Goal: Information Seeking & Learning: Find contact information

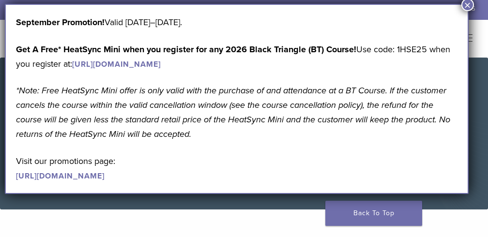
click at [468, 2] on button "×" at bounding box center [467, 5] width 13 height 13
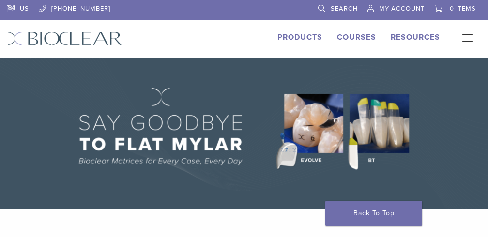
click at [277, 42] on link "Products" at bounding box center [299, 37] width 45 height 10
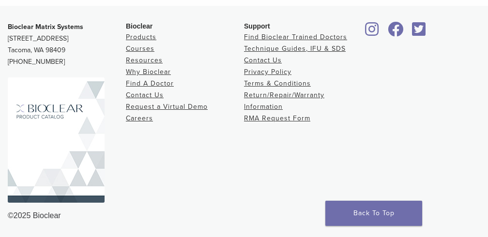
scroll to position [1466, 0]
click at [274, 41] on link "Find Bioclear Trained Doctors" at bounding box center [295, 37] width 103 height 8
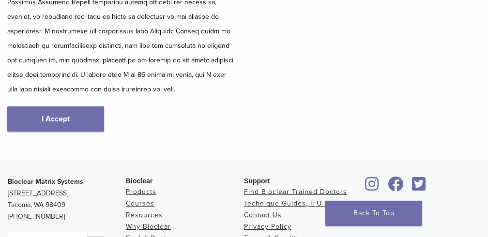
scroll to position [350, 0]
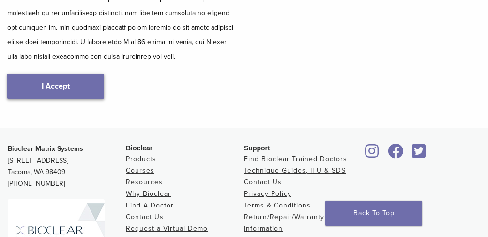
click at [55, 98] on link "I Accept" at bounding box center [55, 86] width 97 height 25
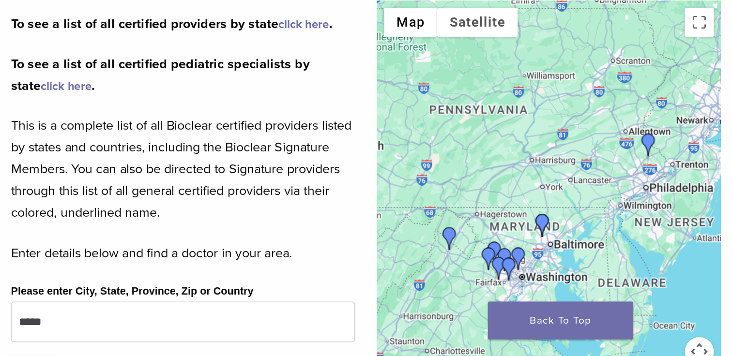
scroll to position [305, 0]
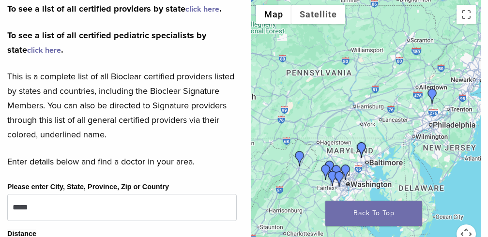
click at [185, 14] on link "click here" at bounding box center [202, 9] width 34 height 10
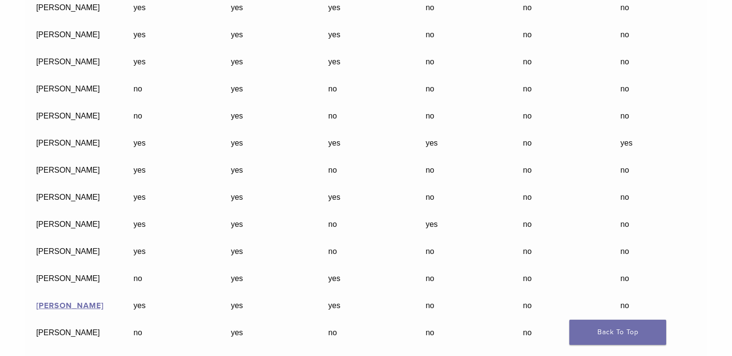
scroll to position [2771, 0]
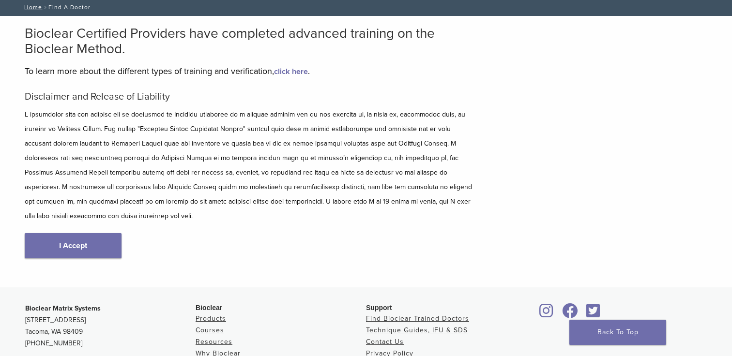
scroll to position [62, 0]
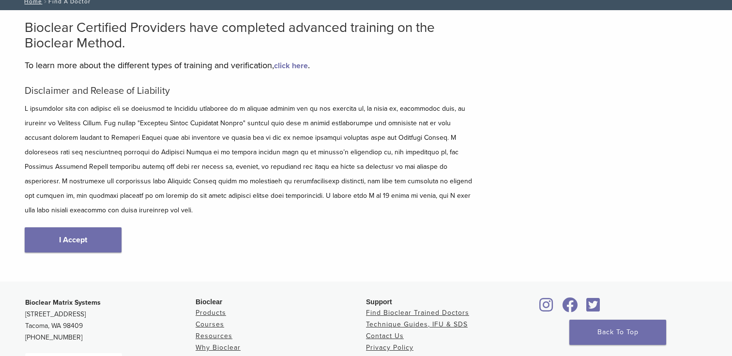
click at [81, 255] on div "Disclaimer and Release of Liability I Accept" at bounding box center [250, 178] width 450 height 187
click at [78, 242] on link "I Accept" at bounding box center [73, 239] width 97 height 25
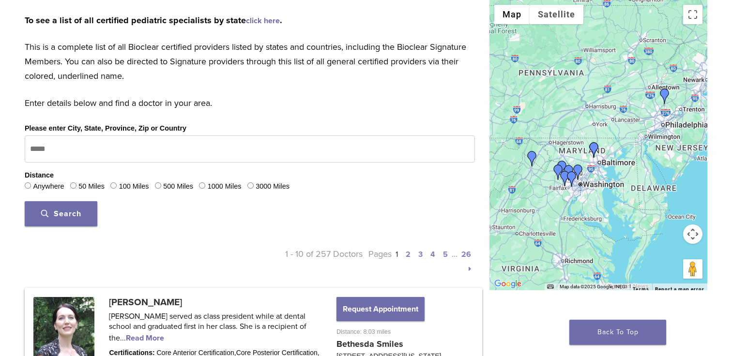
scroll to position [260, 0]
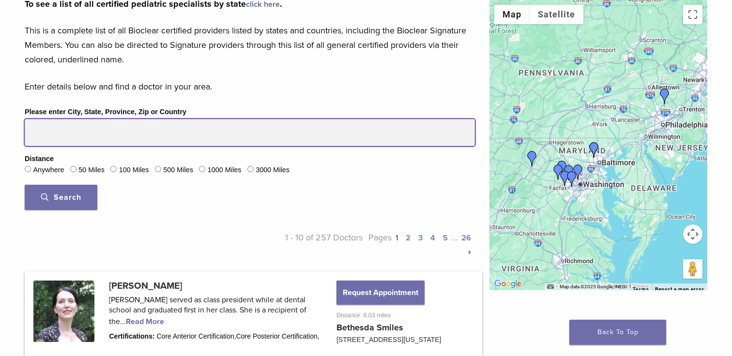
click at [253, 146] on input "Please enter City, State, Province, Zip or Country" at bounding box center [250, 132] width 450 height 27
type input "*****"
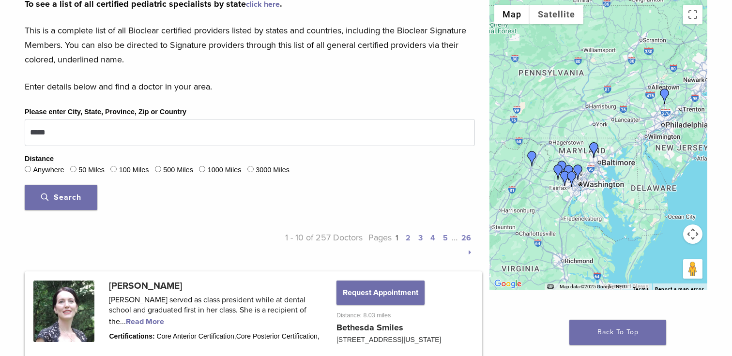
click at [73, 210] on button "Search" at bounding box center [61, 197] width 73 height 25
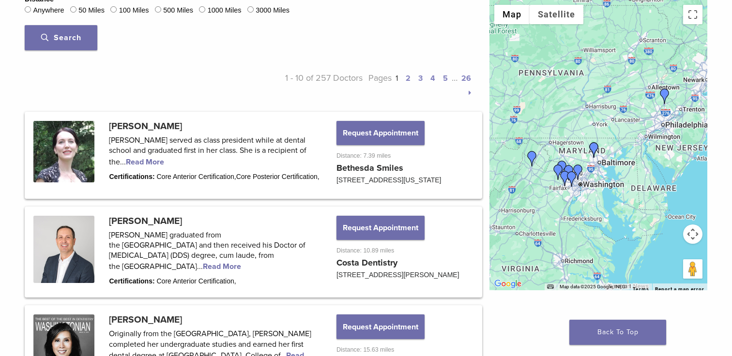
scroll to position [472, 0]
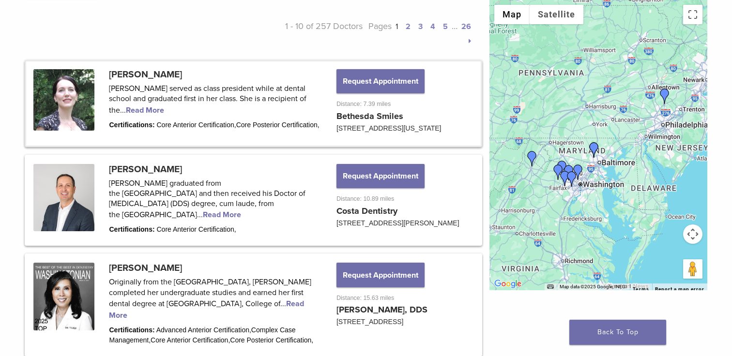
click at [218, 146] on link at bounding box center [253, 103] width 454 height 84
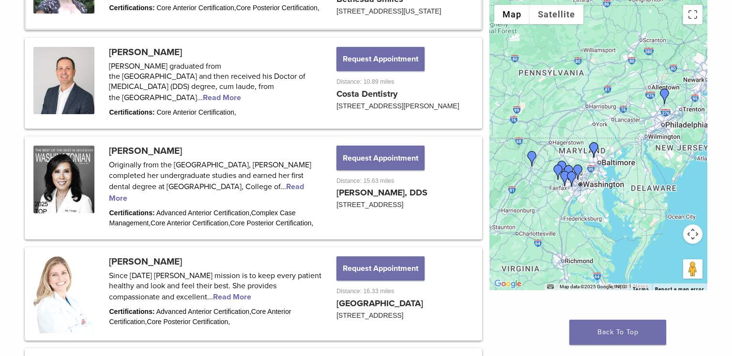
scroll to position [599, 0]
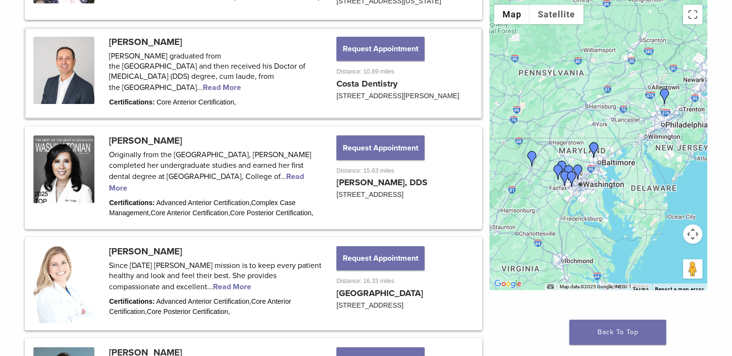
click at [134, 118] on link at bounding box center [253, 73] width 454 height 89
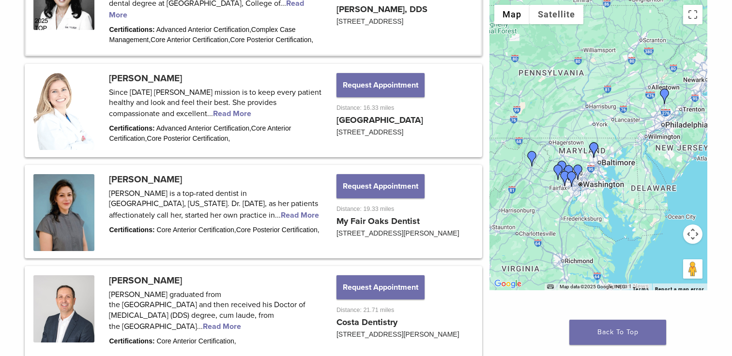
scroll to position [777, 0]
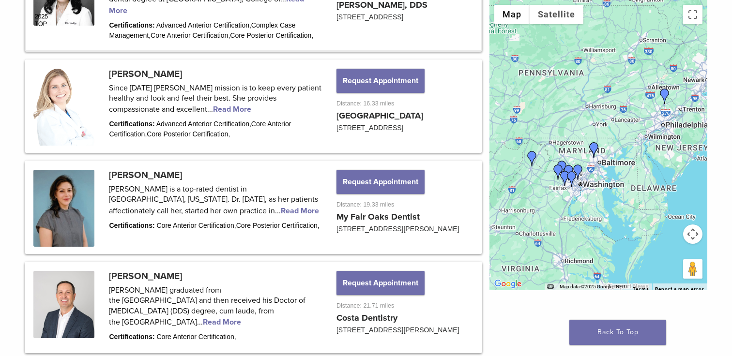
click at [394, 50] on link at bounding box center [253, 0] width 454 height 100
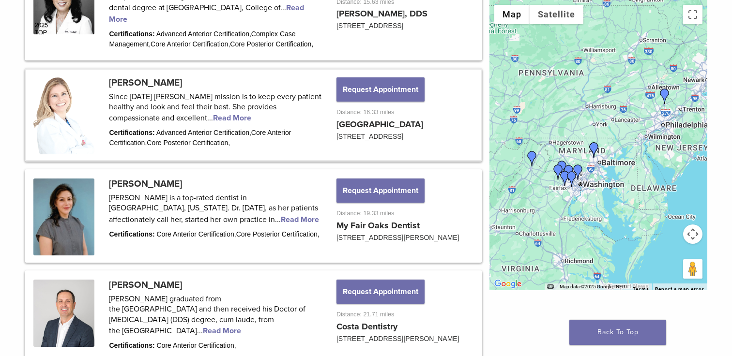
scroll to position [758, 0]
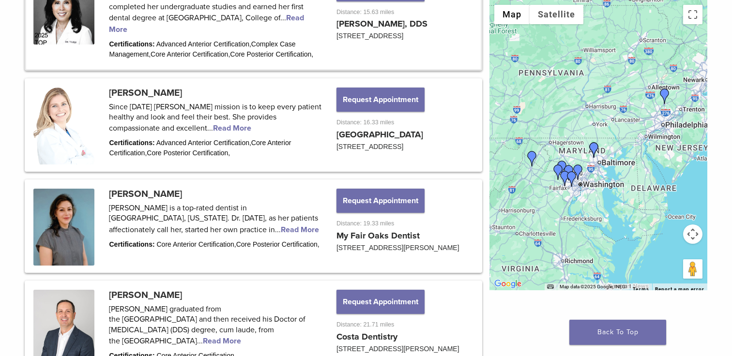
click at [191, 69] on link at bounding box center [253, 19] width 454 height 100
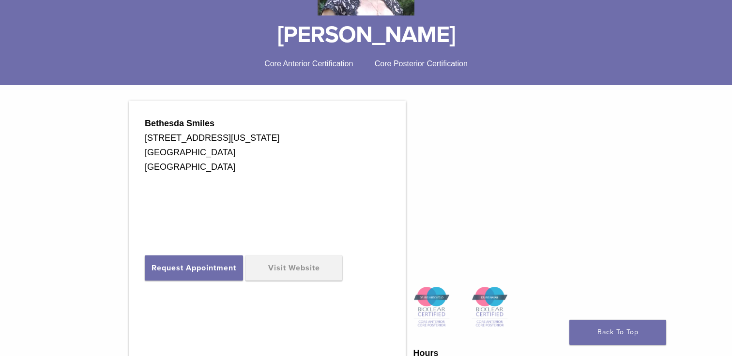
scroll to position [185, 0]
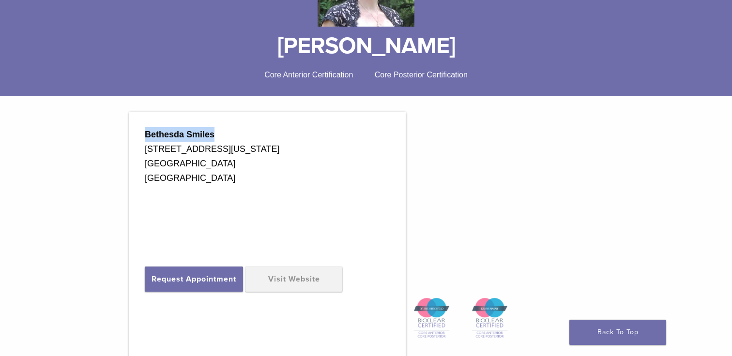
drag, startPoint x: 224, startPoint y: 176, endPoint x: 149, endPoint y: 174, distance: 74.5
copy strong "Bethesda Smiles"
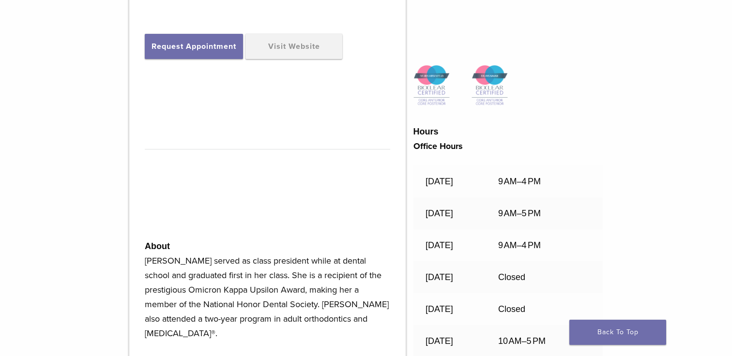
scroll to position [408, 0]
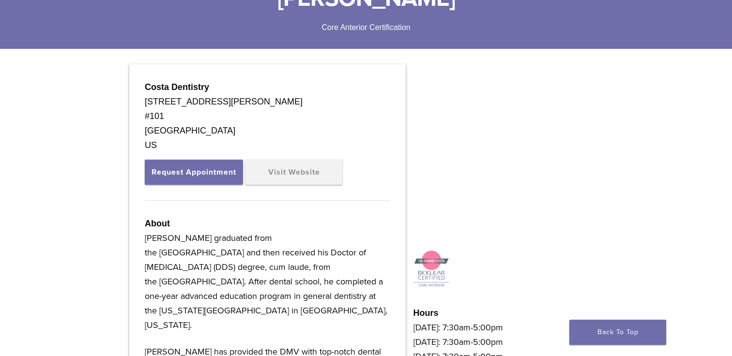
scroll to position [268, 0]
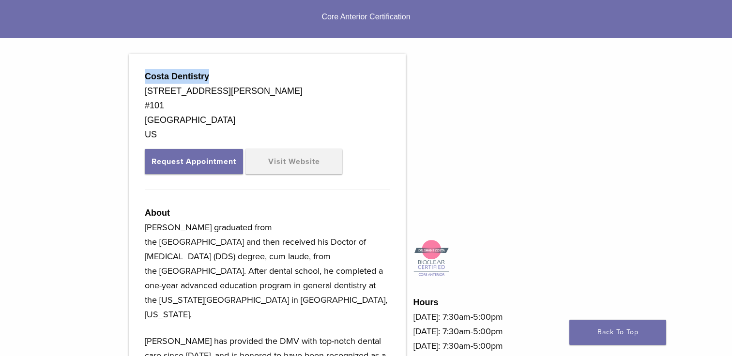
drag, startPoint x: 216, startPoint y: 116, endPoint x: 147, endPoint y: 112, distance: 69.8
click at [147, 112] on div "Costa Dentistry [STREET_ADDRESS][PERSON_NAME] Request Appointment Visit Website…" at bounding box center [267, 322] width 276 height 536
copy strong "Costa Dentistry"
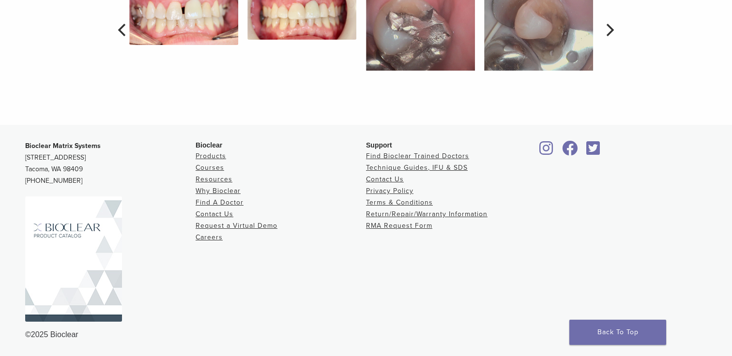
scroll to position [988, 0]
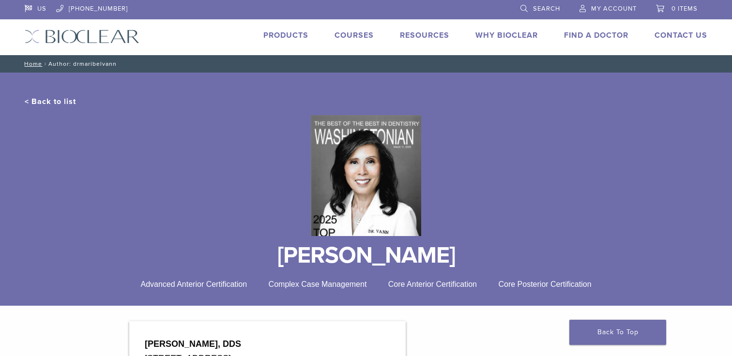
drag, startPoint x: 264, startPoint y: 268, endPoint x: 498, endPoint y: 278, distance: 234.9
click at [498, 267] on h1 "[PERSON_NAME]" at bounding box center [366, 255] width 682 height 23
copy h1 "[PERSON_NAME]"
